Goal: Task Accomplishment & Management: Manage account settings

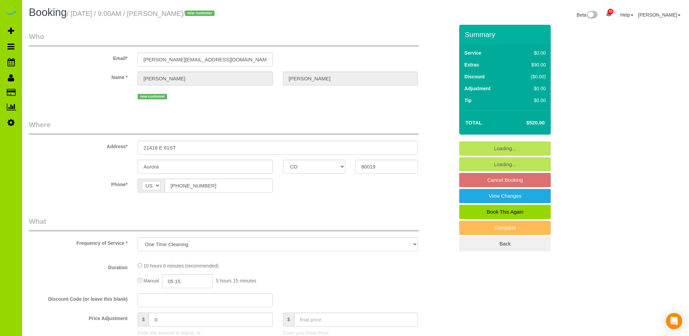
select select "CO"
select select "spot1"
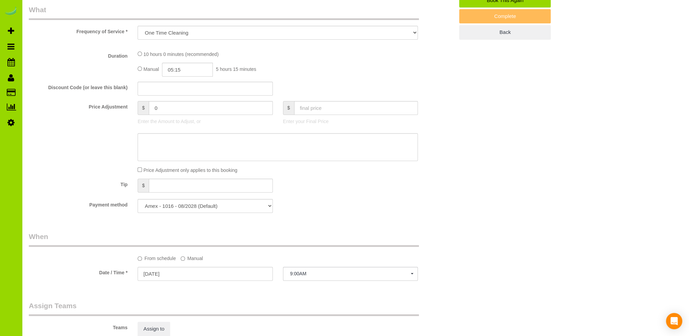
select select "number:4"
select select "number:15"
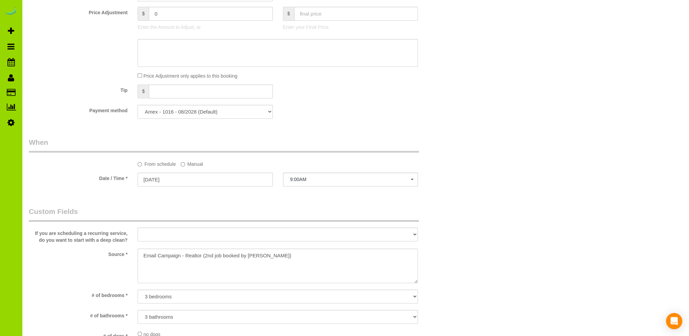
select select "object:1246"
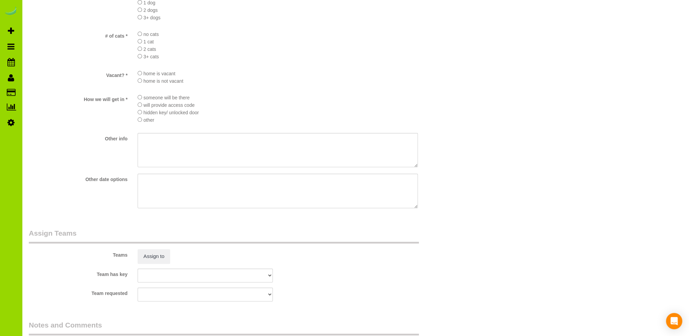
scroll to position [914, 0]
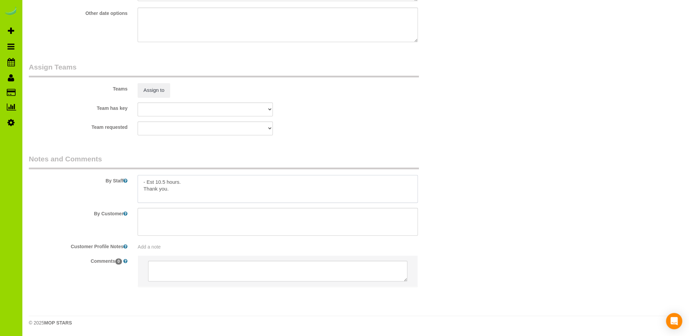
click at [165, 181] on textarea at bounding box center [278, 189] width 280 height 28
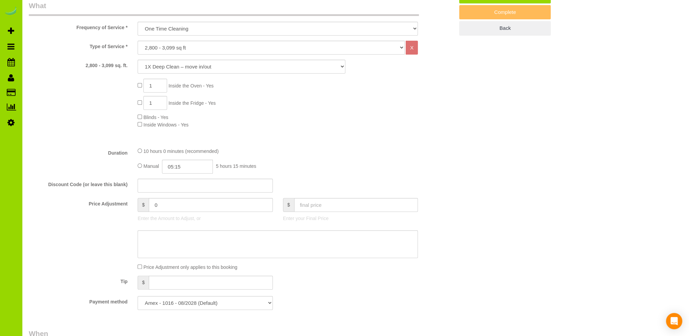
scroll to position [168, 0]
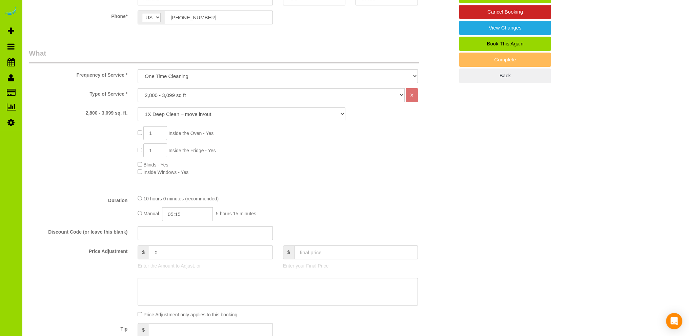
type textarea "- Est 10 hours. Thank you."
click at [176, 215] on input "05:15" at bounding box center [187, 214] width 51 height 14
type input "05:00"
click at [181, 228] on li "05:00" at bounding box center [180, 226] width 30 height 9
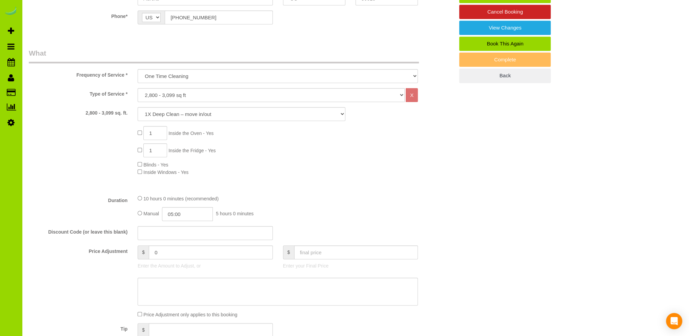
select select "spot6"
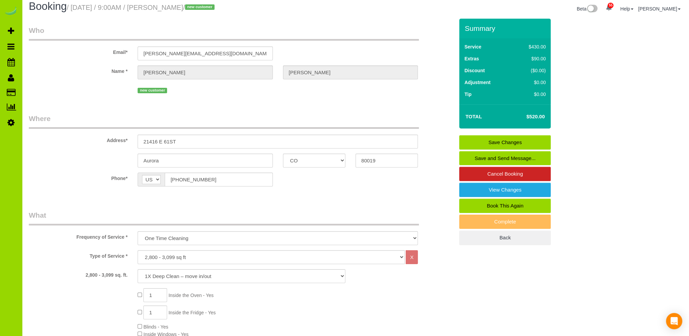
scroll to position [0, 0]
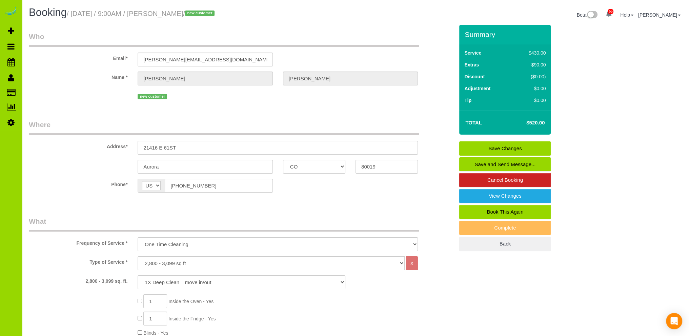
click at [489, 145] on link "Save Changes" at bounding box center [504, 148] width 91 height 14
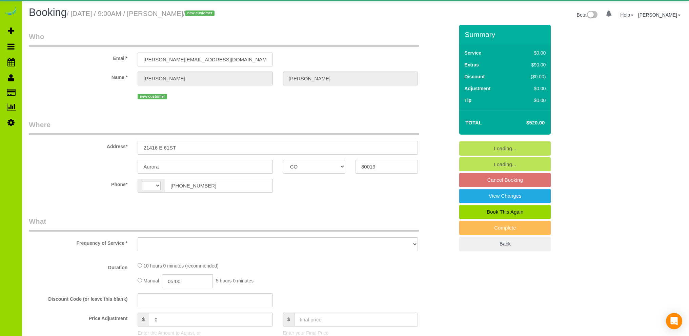
select select "CO"
select select "string:US"
select select "object:805"
select select "string:fspay-f6c75859-790e-4d96-86d7-7c38feb5960d"
select select "number:4"
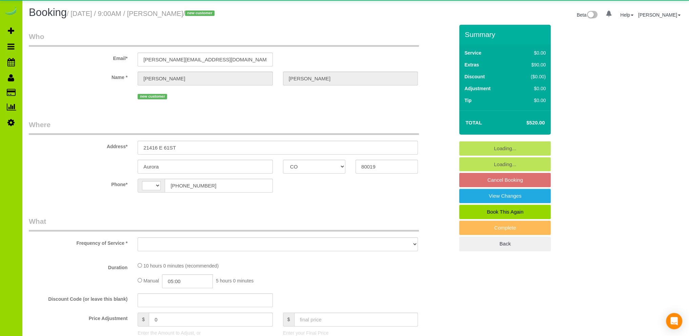
select select "number:15"
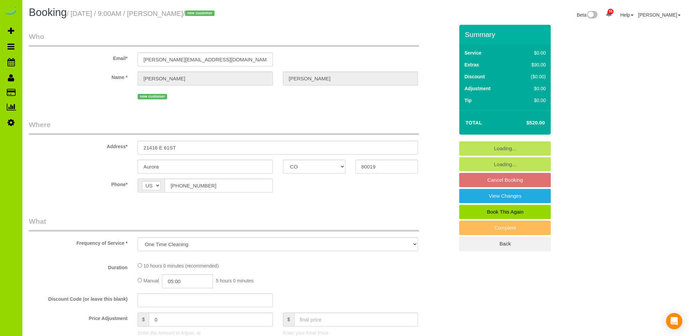
select select "object:1216"
select select "spot1"
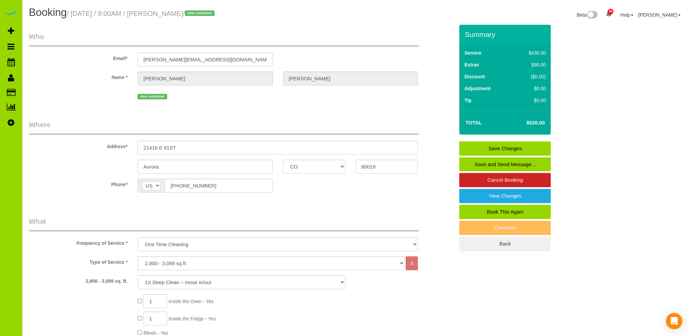
click at [497, 146] on link "Save Changes" at bounding box center [504, 148] width 91 height 14
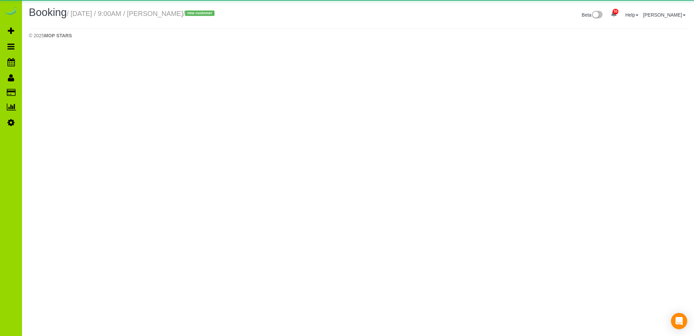
select select "CO"
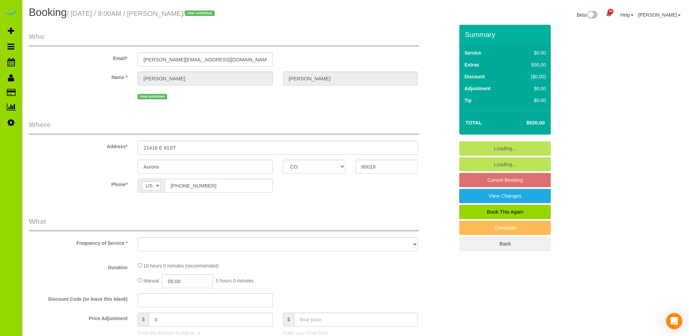
select select "object:2255"
select select "string:fspay-f6c75859-790e-4d96-86d7-7c38feb5960d"
select select "number:4"
select select "number:15"
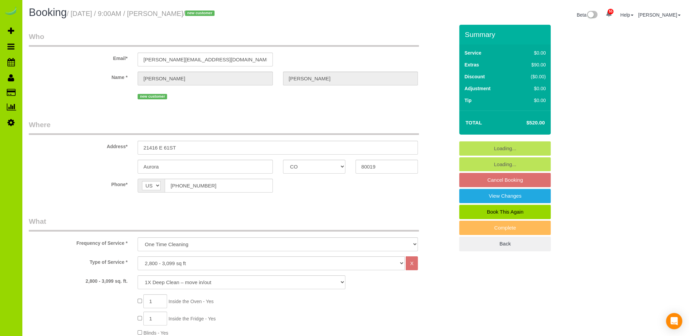
select select "object:2323"
select select "spot6"
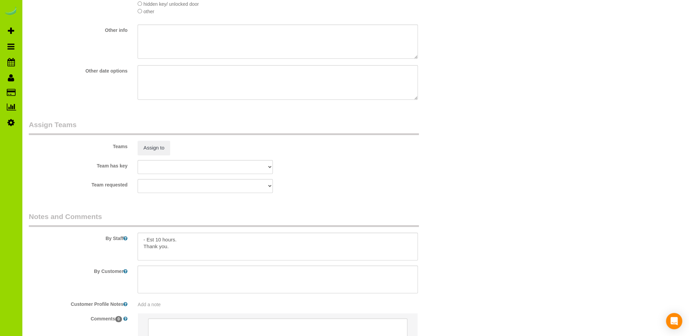
scroll to position [914, 0]
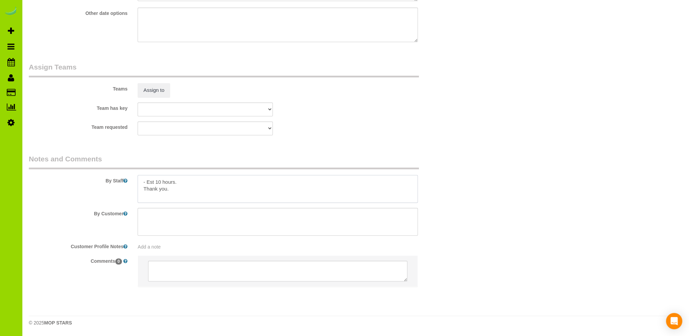
click at [213, 182] on textarea at bounding box center [278, 189] width 280 height 28
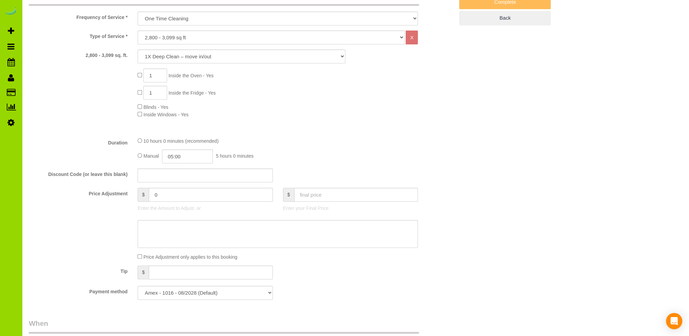
scroll to position [33, 0]
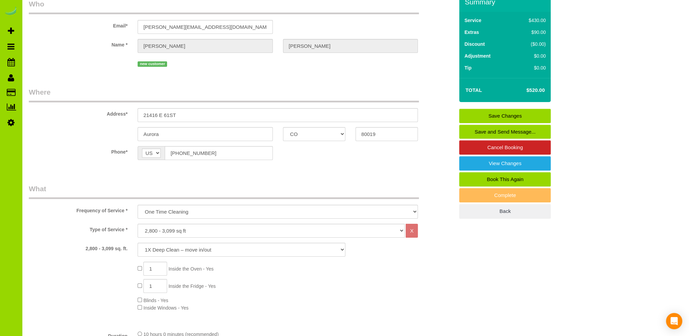
type textarea "- Est 10 hours. - Access code: TBD Thank you."
click at [492, 113] on link "Save Changes" at bounding box center [504, 116] width 91 height 14
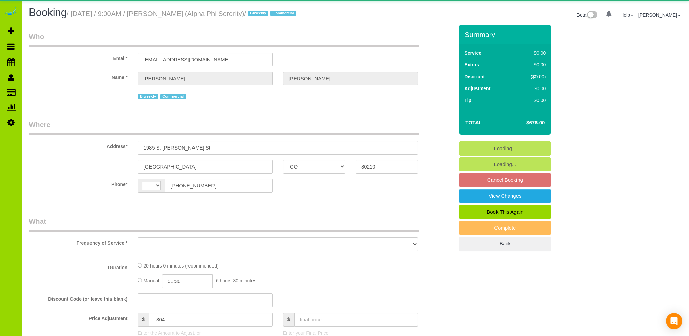
select select "CO"
select select "string:US"
select select "object:1077"
select select "string:fspay-52cb578f-2636-44b4-bfae-146c0648e53a"
select select "number:1"
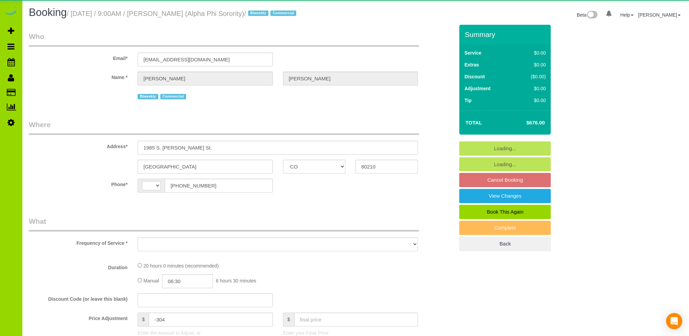
select select "number:21"
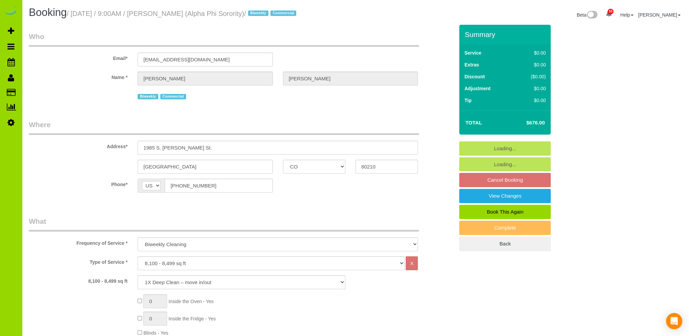
select select "object:1226"
select select "spot1"
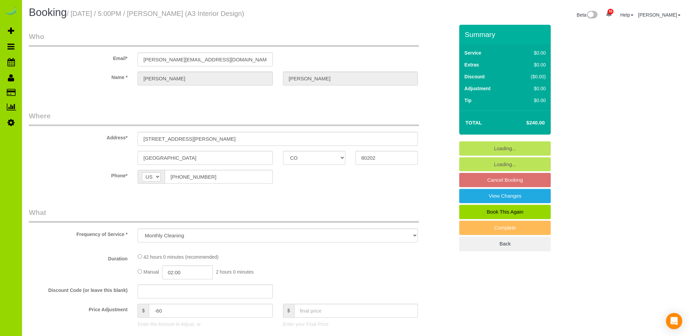
select select "CO"
select select "number:1"
select select "number:11"
select select "object:1144"
select select "7"
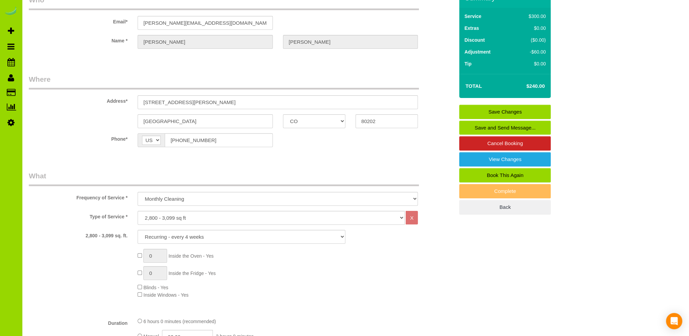
scroll to position [203, 0]
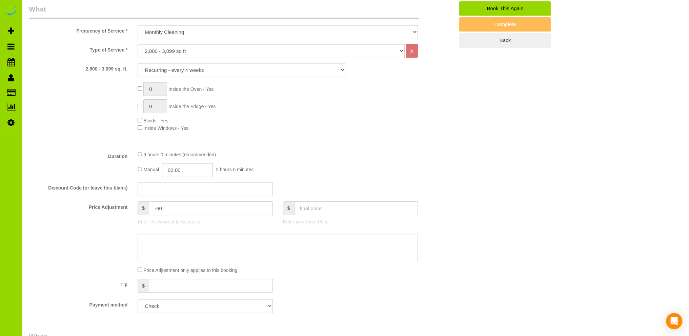
drag, startPoint x: 174, startPoint y: 207, endPoint x: 112, endPoint y: 200, distance: 62.7
click at [113, 206] on div "Price Adjustment $ -60 Enter the Amount to Adjust, or $ Enter your Final Price" at bounding box center [241, 214] width 435 height 27
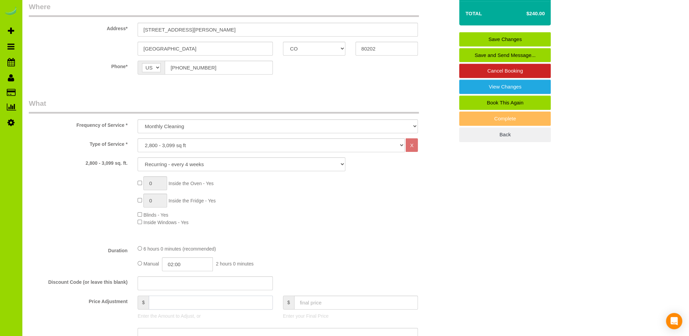
scroll to position [68, 0]
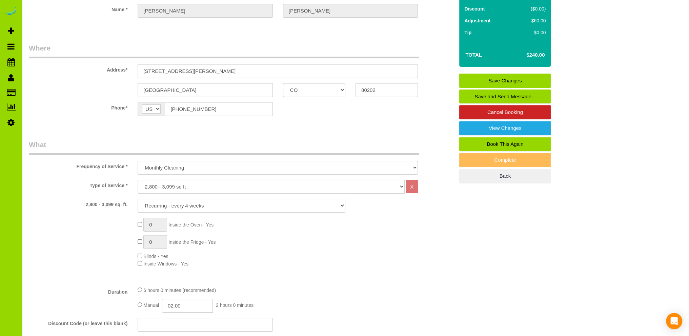
click at [340, 251] on div "0 Inside the Oven - Yes 0 Inside the Fridge - Yes Blinds - Yes Inside Windows -…" at bounding box center [295, 242] width 327 height 49
type input "0"
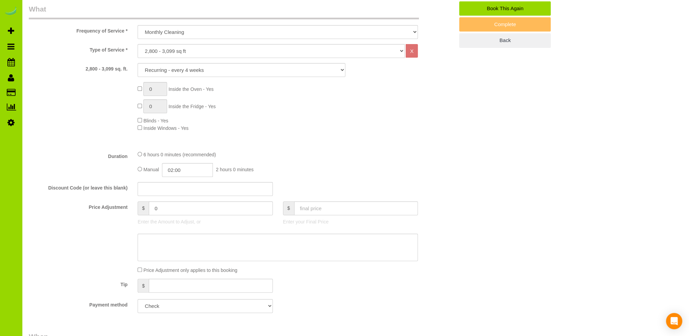
scroll to position [0, 0]
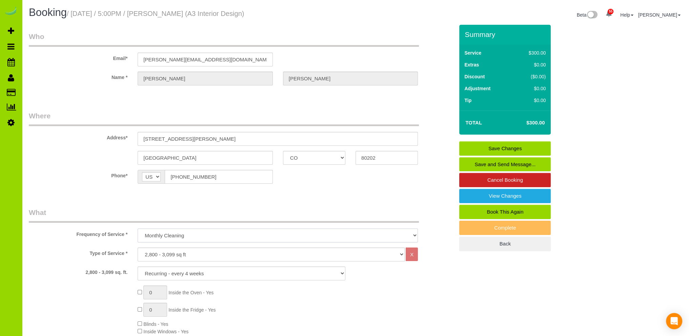
click at [215, 236] on select "One Time Cleaning Weekly Cleaning Biweekly Cleaning Monthly Cleaning" at bounding box center [278, 235] width 280 height 14
select select "object:1145"
click at [138, 228] on select "One Time Cleaning Weekly Cleaning Biweekly Cleaning Monthly Cleaning" at bounding box center [278, 235] width 280 height 14
click at [207, 272] on select "1X Deep Clean – move in/out 1X Deep Clean – sale ready 1X Deep Clean – other 1X…" at bounding box center [242, 273] width 208 height 14
select select "3"
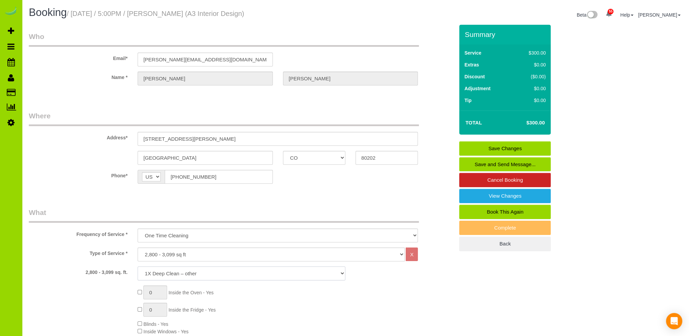
click at [138, 266] on select "1X Deep Clean – move in/out 1X Deep Clean – sale ready 1X Deep Clean – other 1X…" at bounding box center [242, 273] width 208 height 14
click at [213, 238] on select "One Time Cleaning Weekly Cleaning Biweekly Cleaning Monthly Cleaning" at bounding box center [278, 235] width 280 height 14
select select "object:1144"
click at [138, 228] on select "One Time Cleaning Weekly Cleaning Biweekly Cleaning Monthly Cleaning" at bounding box center [278, 235] width 280 height 14
click at [199, 274] on select "1X Deep Clean – move in/out 1X Deep Clean – sale ready 1X Deep Clean – other 1X…" at bounding box center [242, 273] width 208 height 14
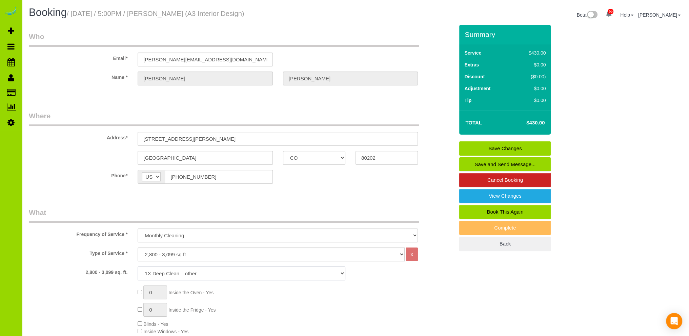
select select "7"
click at [138, 266] on select "1X Deep Clean – move in/out 1X Deep Clean – sale ready 1X Deep Clean – other 1X…" at bounding box center [242, 273] width 208 height 14
click at [410, 272] on div "2,800 - 3,099 sq. ft. 1X Deep Clean – move in/out 1X Deep Clean – sale ready 1X…" at bounding box center [241, 273] width 435 height 14
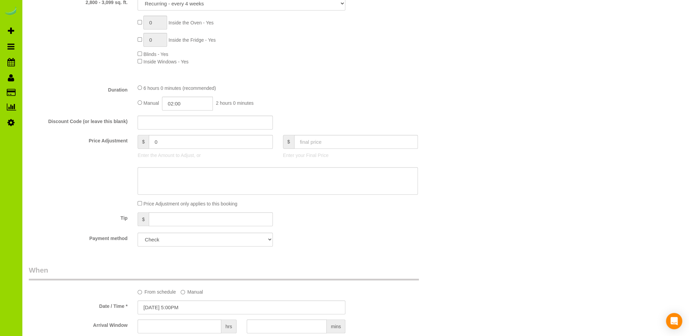
scroll to position [339, 0]
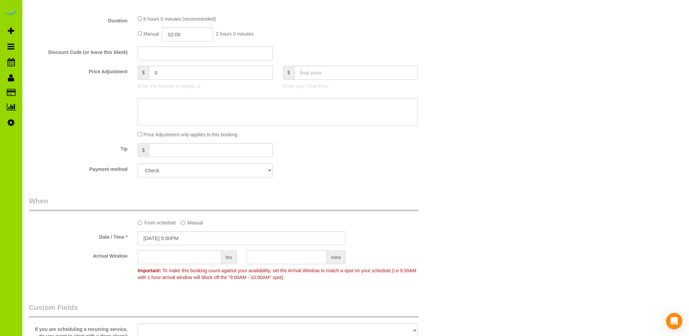
click at [323, 175] on div "Payment method Add Credit Card Cash Check Paypal" at bounding box center [241, 170] width 435 height 14
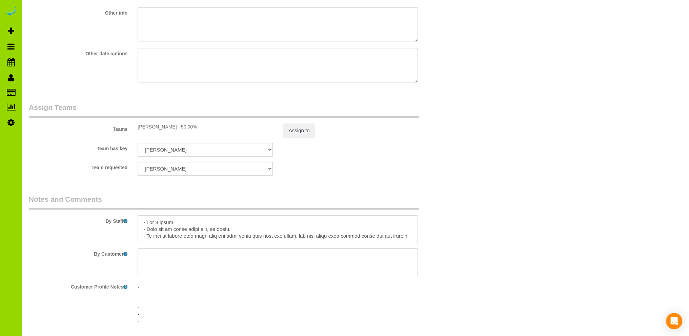
scroll to position [1017, 0]
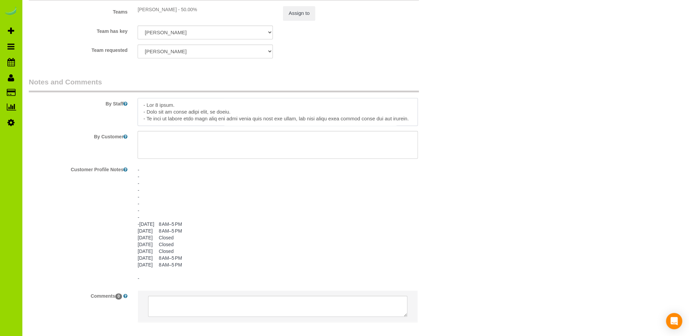
drag, startPoint x: 157, startPoint y: 107, endPoint x: 160, endPoint y: 104, distance: 4.1
click at [157, 107] on textarea at bounding box center [278, 112] width 280 height 28
click at [190, 106] on textarea at bounding box center [278, 112] width 280 height 28
click at [340, 107] on textarea at bounding box center [278, 112] width 280 height 28
click at [383, 108] on textarea at bounding box center [278, 112] width 280 height 28
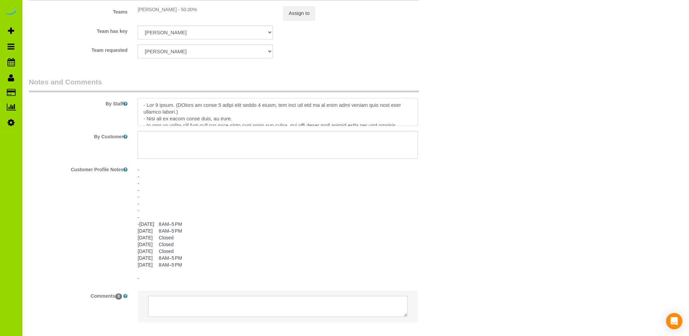
click at [337, 105] on textarea at bounding box center [278, 112] width 280 height 28
click at [184, 108] on textarea at bounding box center [278, 112] width 280 height 28
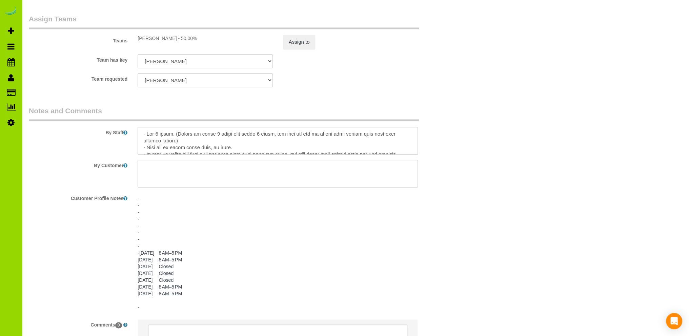
scroll to position [1054, 0]
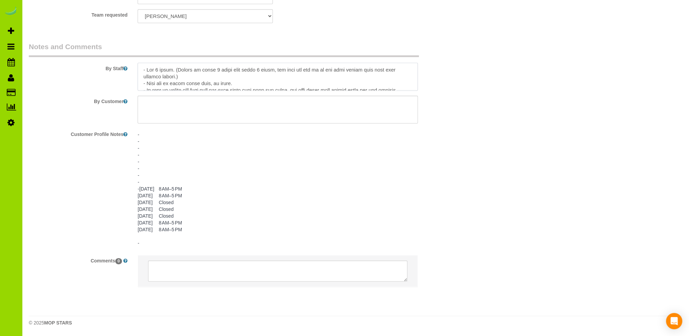
click at [210, 77] on textarea at bounding box center [278, 77] width 280 height 28
click at [235, 77] on textarea at bounding box center [278, 77] width 280 height 28
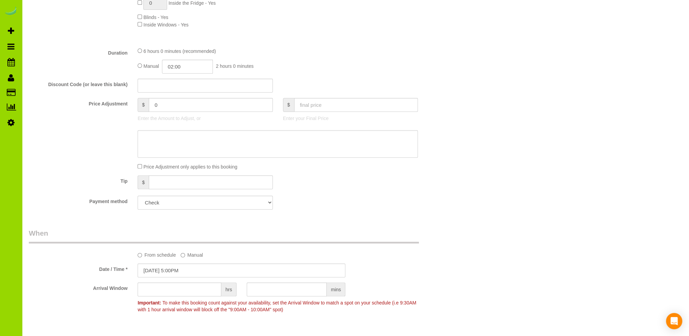
scroll to position [240, 0]
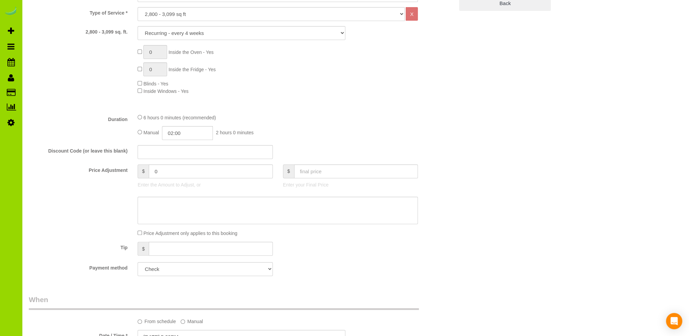
type textarea "- Est 5 hours. (Moving to every 8 weeks from every 4 weeks, new time and fee as…"
click at [179, 134] on input "02:00" at bounding box center [187, 133] width 51 height 14
type input "02:30"
click at [177, 160] on li "02:30" at bounding box center [180, 162] width 30 height 9
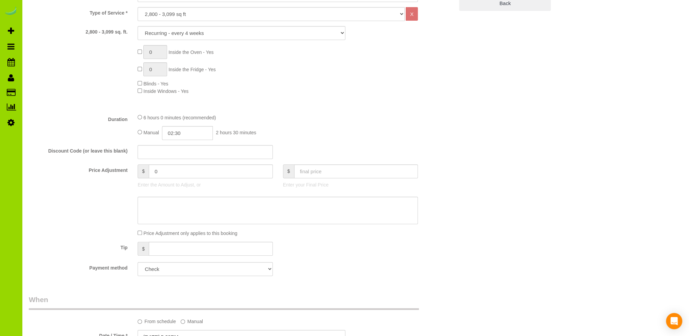
click at [301, 110] on fieldset "What Frequency of Service * One Time Cleaning Weekly Cleaning Biweekly Cleaning…" at bounding box center [241, 124] width 425 height 314
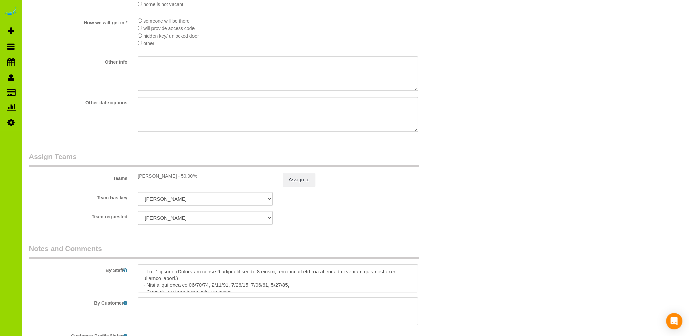
scroll to position [986, 0]
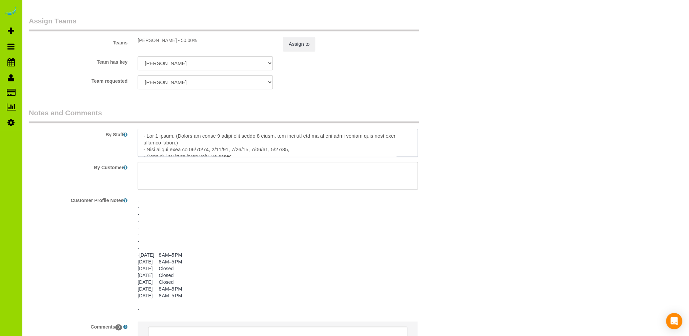
click at [340, 137] on textarea at bounding box center [278, 143] width 280 height 28
click at [177, 144] on textarea at bounding box center [278, 143] width 280 height 28
click at [276, 144] on textarea at bounding box center [278, 143] width 280 height 28
click at [158, 138] on textarea at bounding box center [278, 143] width 280 height 28
click at [348, 146] on textarea at bounding box center [278, 143] width 280 height 28
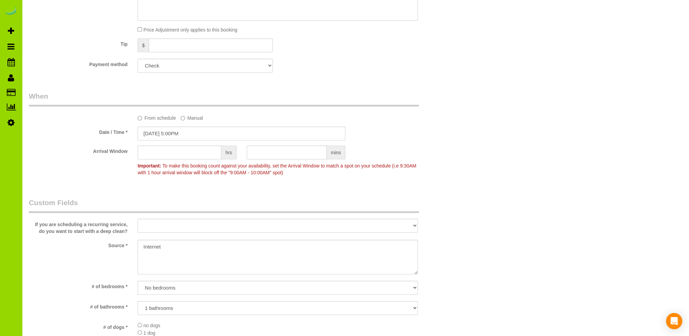
scroll to position [172, 0]
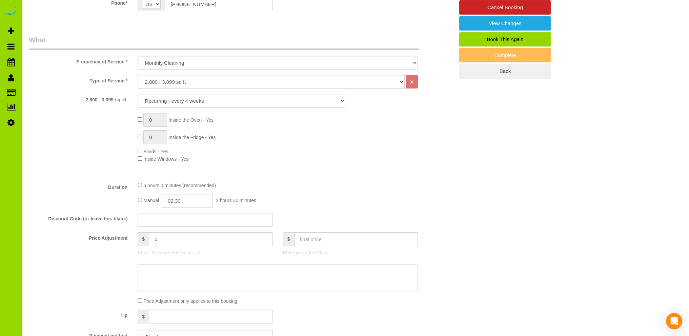
type textarea "- Est 6 hours. (Moving to every 8 weeks from every 4 weeks, new time and fee as…"
click at [173, 202] on input "02:30" at bounding box center [187, 201] width 51 height 14
type input "03:00"
click at [175, 230] on li "03:00" at bounding box center [180, 230] width 30 height 9
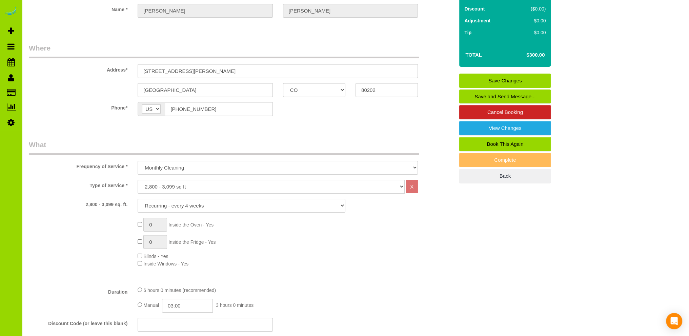
scroll to position [0, 0]
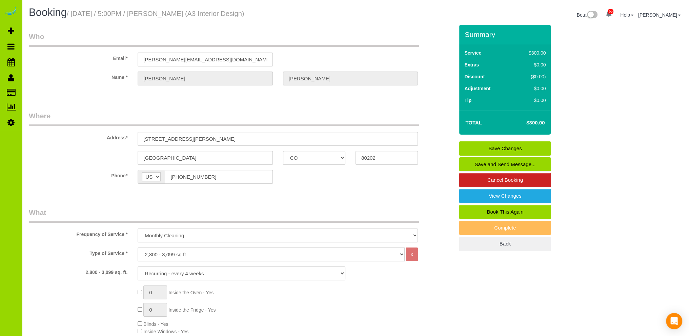
click at [478, 149] on link "Save Changes" at bounding box center [504, 148] width 91 height 14
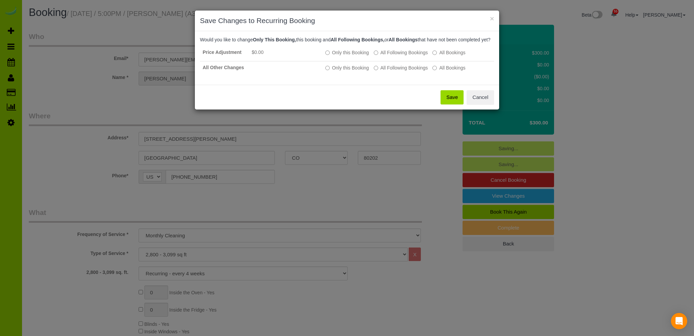
click at [454, 104] on button "Save" at bounding box center [452, 97] width 23 height 14
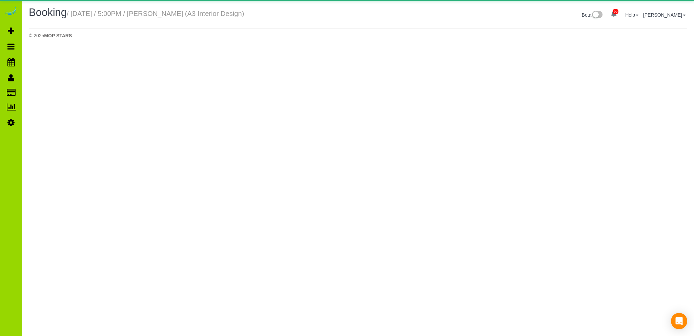
select select "CO"
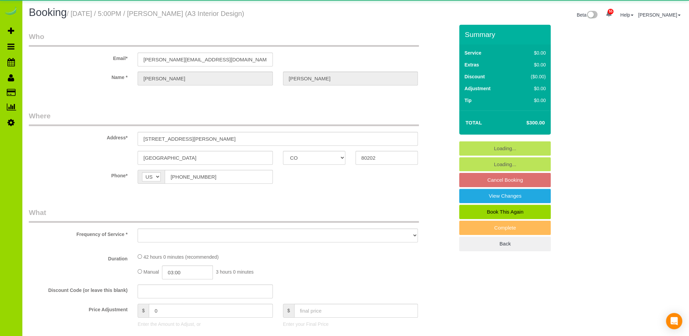
select select "object:2469"
select select "7"
select select "number:1"
select select "number:11"
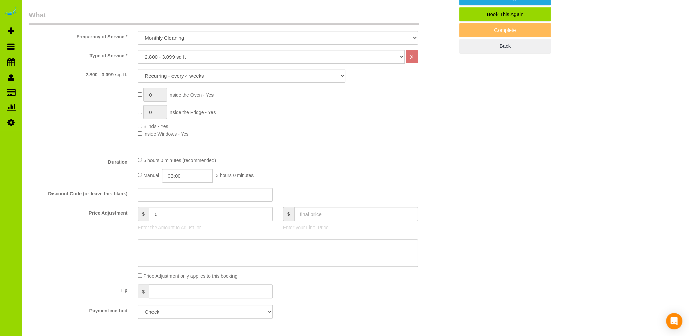
scroll to position [339, 0]
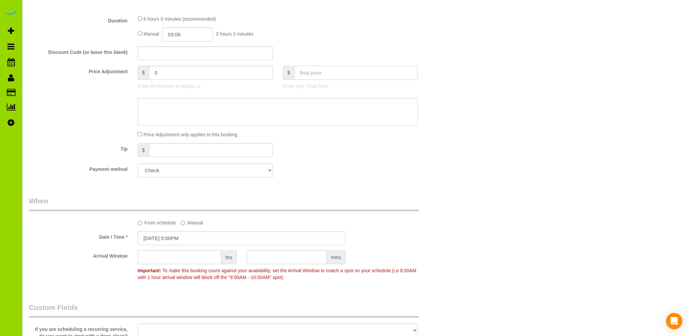
click at [322, 72] on input "text" at bounding box center [356, 73] width 124 height 14
type input "310.00"
type input "10"
click at [453, 145] on div "Tip $" at bounding box center [241, 150] width 435 height 15
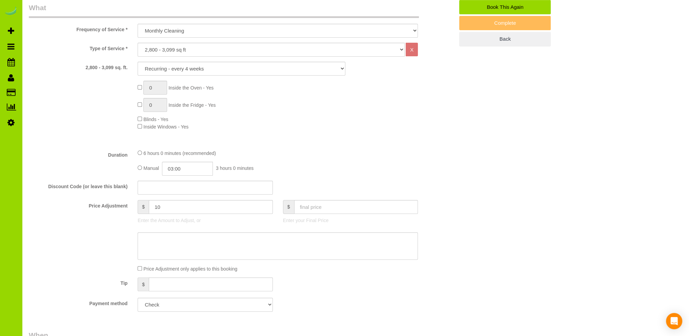
scroll to position [0, 0]
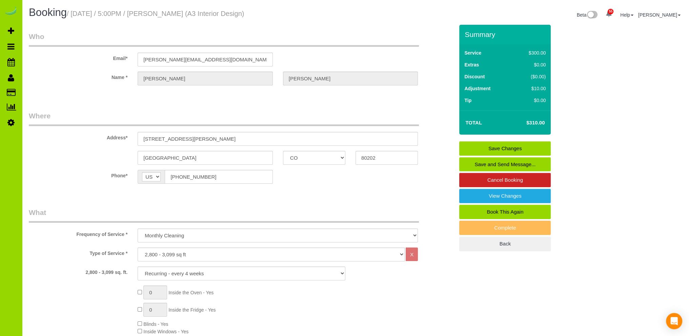
click at [511, 145] on link "Save Changes" at bounding box center [504, 148] width 91 height 14
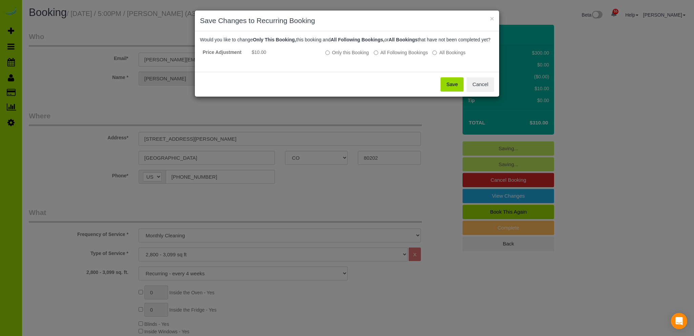
click at [452, 89] on button "Save" at bounding box center [452, 84] width 23 height 14
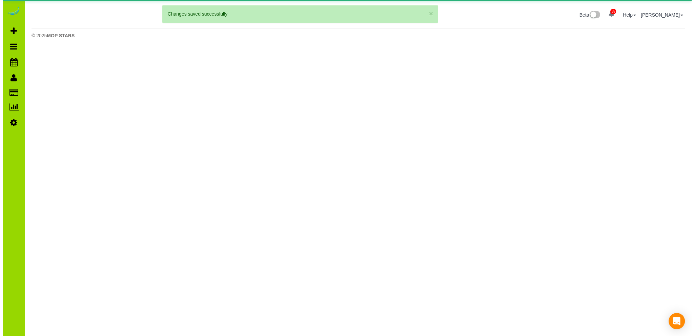
click at [81, 78] on body "55 Beta Your Notifications You have 0 alerts × You have 1 to charge for 09/07/2…" at bounding box center [344, 168] width 689 height 336
